Goal: Task Accomplishment & Management: Complete application form

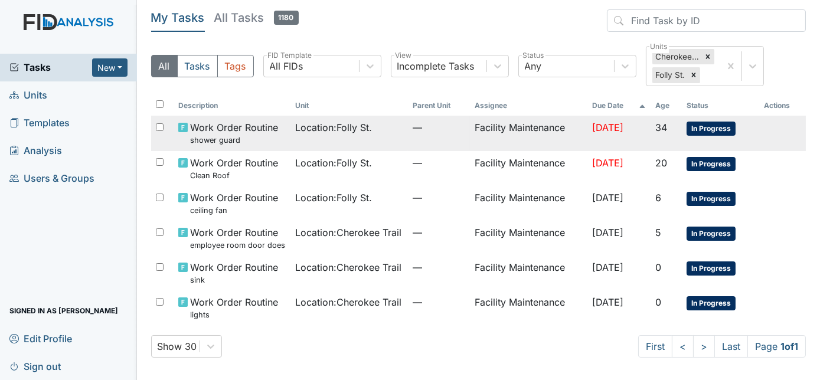
click at [343, 129] on span "Location : [GEOGRAPHIC_DATA]." at bounding box center [333, 127] width 77 height 14
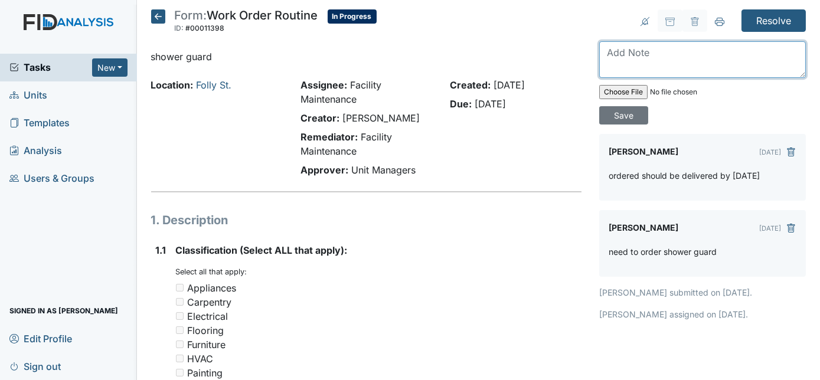
click at [630, 53] on textarea at bounding box center [702, 59] width 207 height 37
type textarea "installed will need 24 to 48hrs to cure"
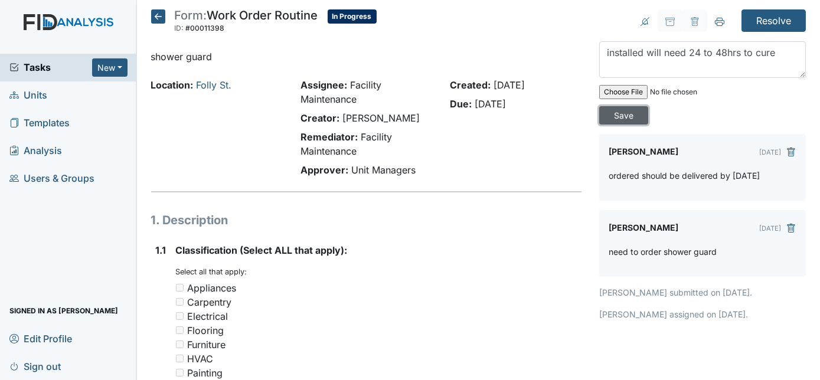
click at [649, 106] on input "Save" at bounding box center [623, 115] width 49 height 18
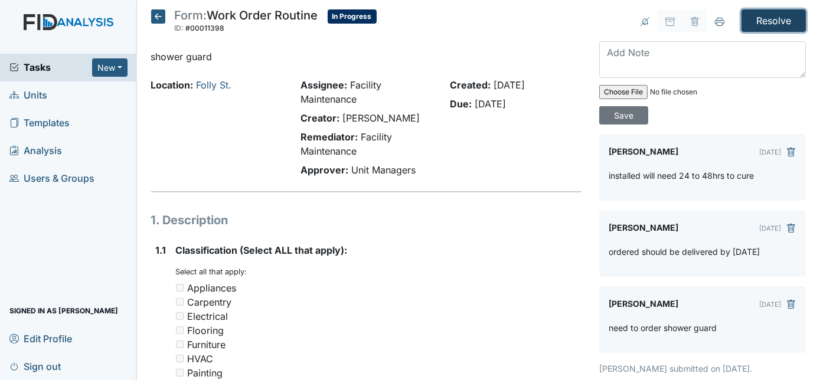
click at [767, 20] on input "Resolve" at bounding box center [774, 20] width 64 height 22
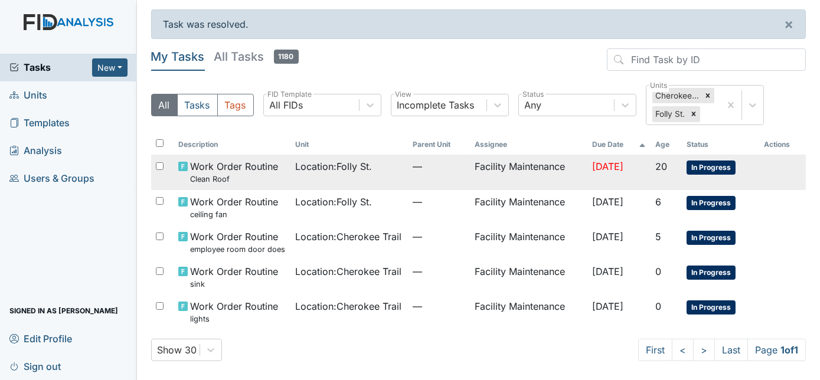
click at [546, 176] on td "Facility Maintenance" at bounding box center [528, 172] width 117 height 35
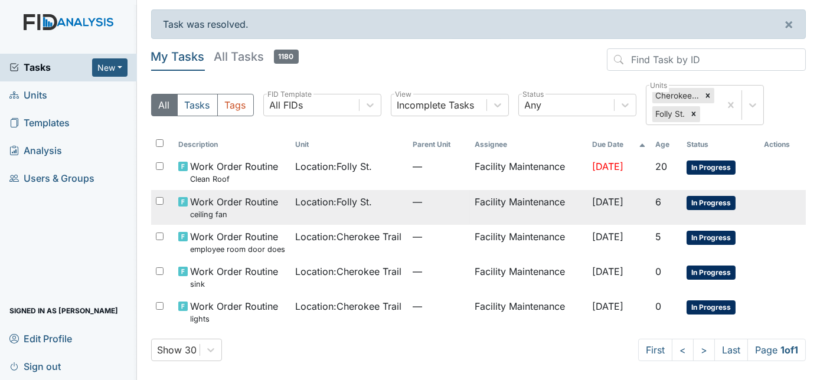
click at [359, 210] on td "Location : [GEOGRAPHIC_DATA]." at bounding box center [349, 207] width 117 height 35
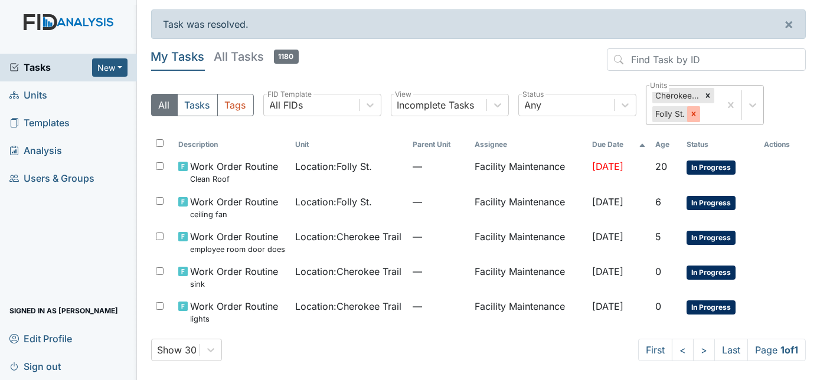
click at [693, 113] on icon at bounding box center [694, 114] width 4 height 4
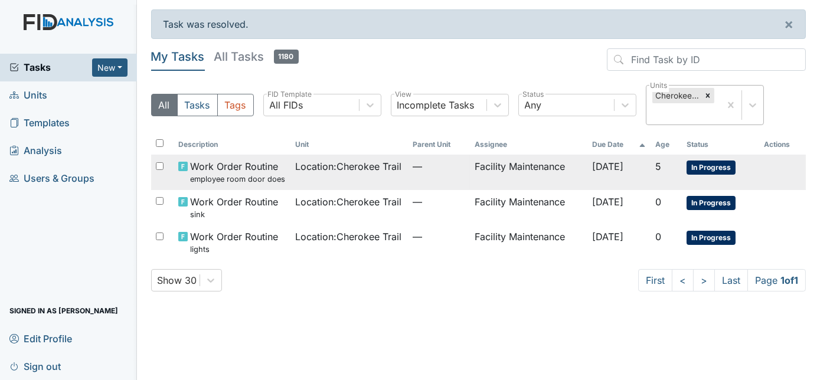
click at [449, 180] on td "—" at bounding box center [439, 172] width 63 height 35
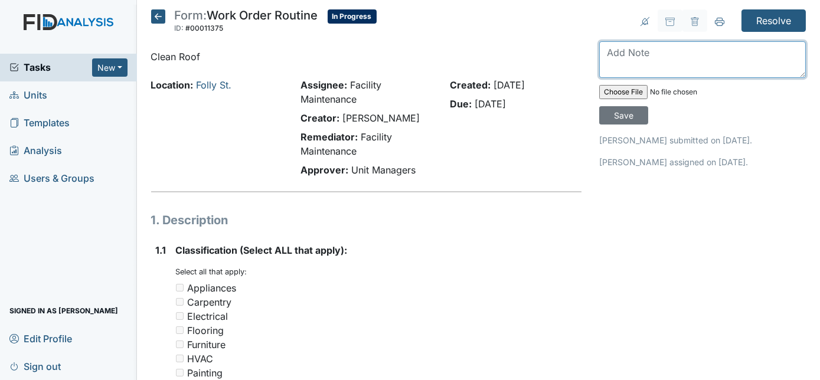
click at [641, 47] on textarea at bounding box center [702, 59] width 207 height 37
type textarea "will need a ladder to get on roof"
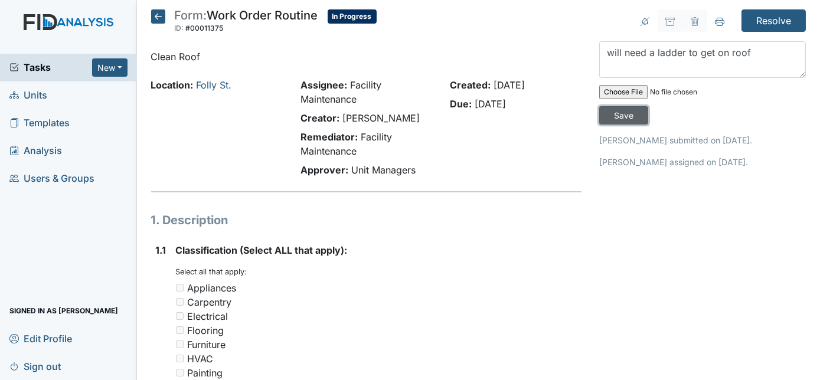
click at [649, 106] on input "Save" at bounding box center [623, 115] width 49 height 18
